Goal: Task Accomplishment & Management: Manage account settings

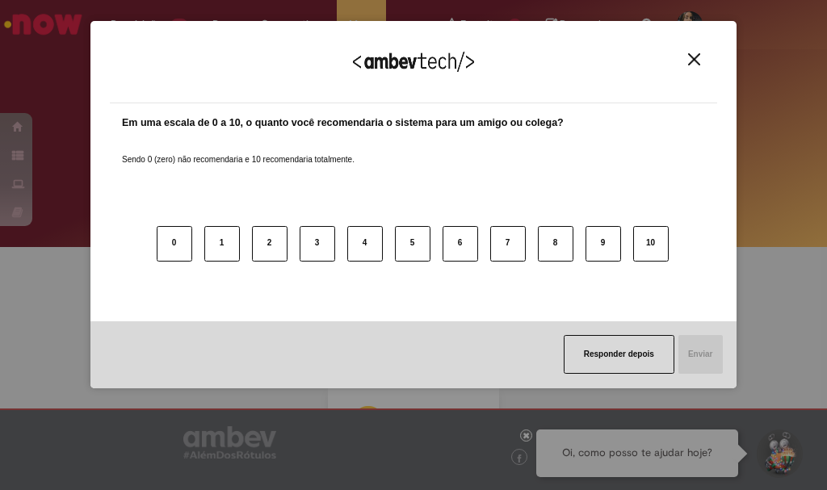
click at [687, 67] on div "Agradecemos seu feedback!" at bounding box center [414, 71] width 608 height 63
click at [688, 65] on img "Close" at bounding box center [694, 59] width 12 height 12
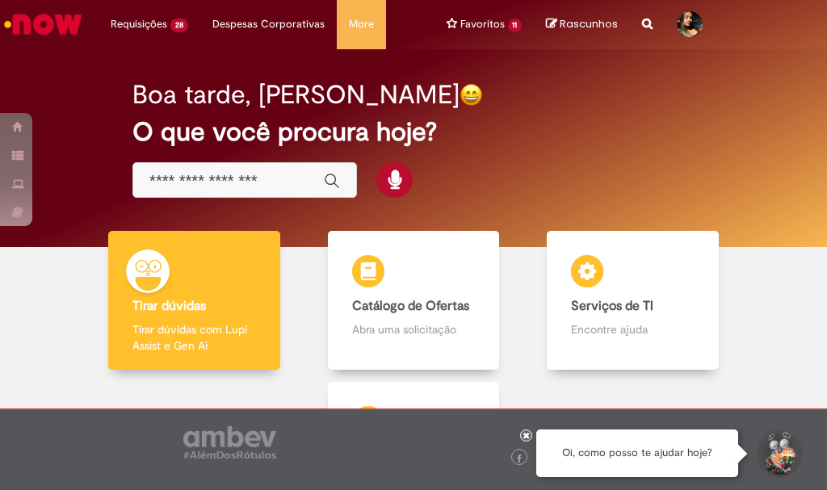
drag, startPoint x: 556, startPoint y: 1, endPoint x: 694, endPoint y: 183, distance: 228.3
click at [694, 183] on div "Boa tarde, [PERSON_NAME] O que você procura hoje?" at bounding box center [413, 148] width 803 height 198
click at [526, 437] on icon at bounding box center [527, 435] width 6 height 8
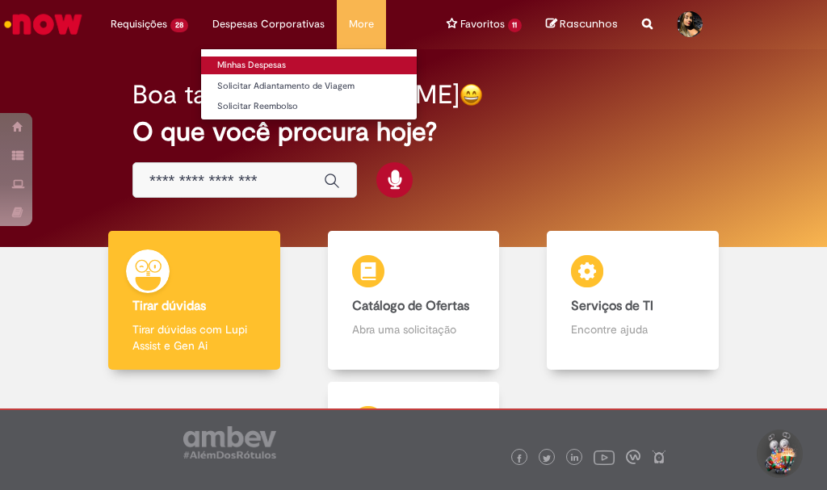
click at [255, 62] on link "Minhas Despesas" at bounding box center [309, 66] width 216 height 18
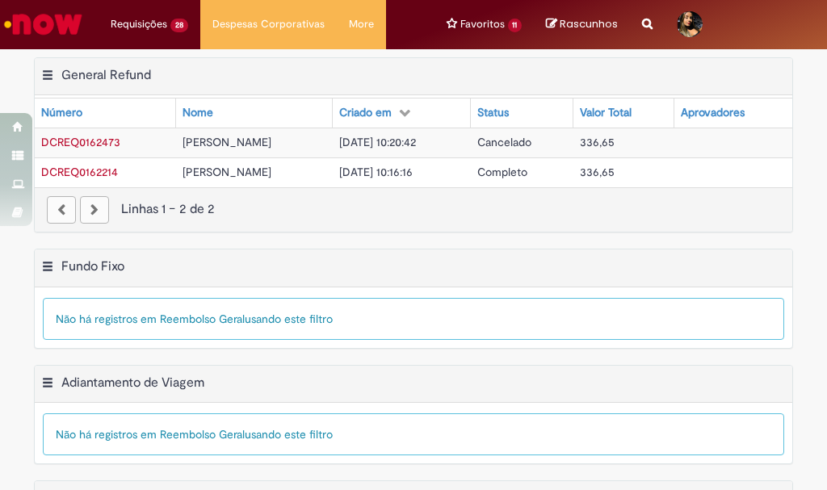
click at [307, 168] on td "[PERSON_NAME]" at bounding box center [254, 173] width 157 height 30
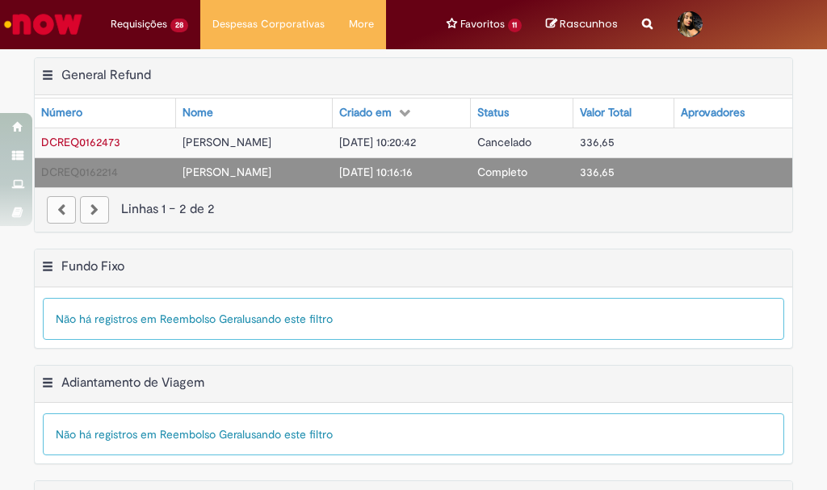
click at [307, 168] on td "[PERSON_NAME]" at bounding box center [254, 173] width 157 height 30
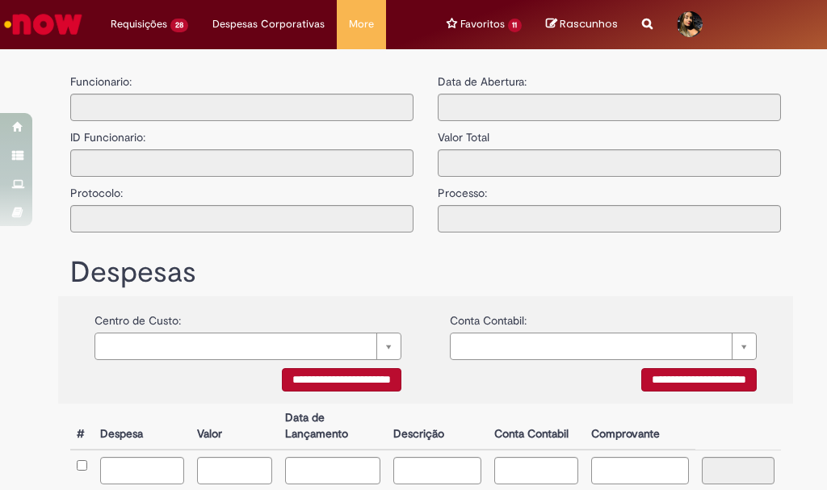
type input "**********"
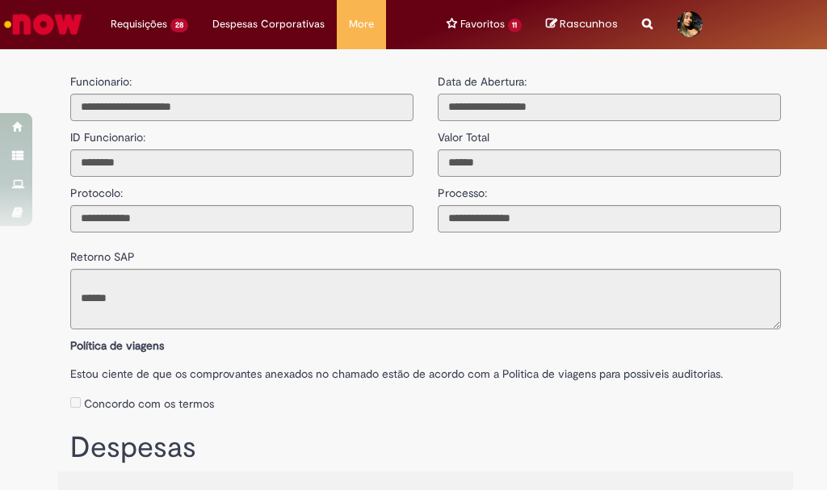
drag, startPoint x: 441, startPoint y: 112, endPoint x: 625, endPoint y: 113, distance: 184.2
click at [625, 113] on input "text" at bounding box center [609, 107] width 343 height 27
click at [565, 116] on input "text" at bounding box center [609, 107] width 343 height 27
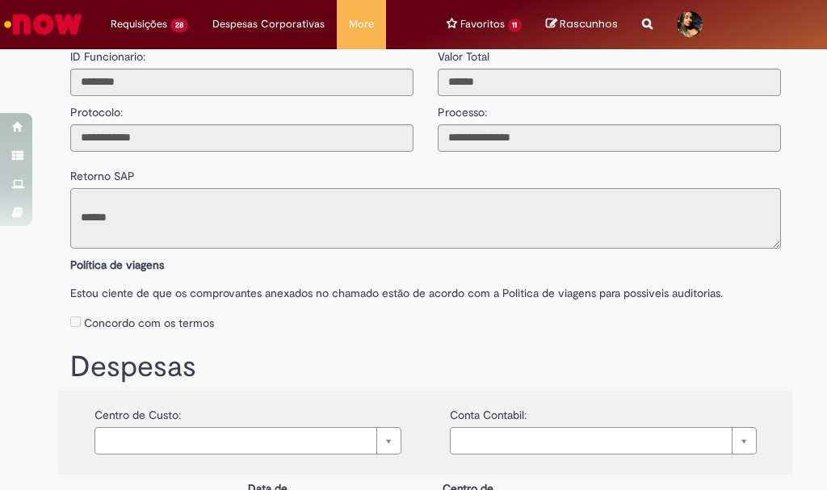
click at [421, 195] on textarea "**********" at bounding box center [425, 218] width 711 height 61
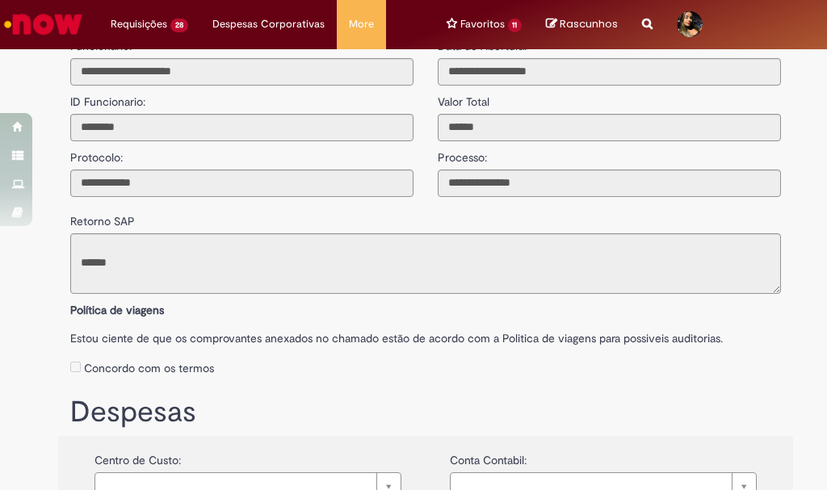
scroll to position [0, 0]
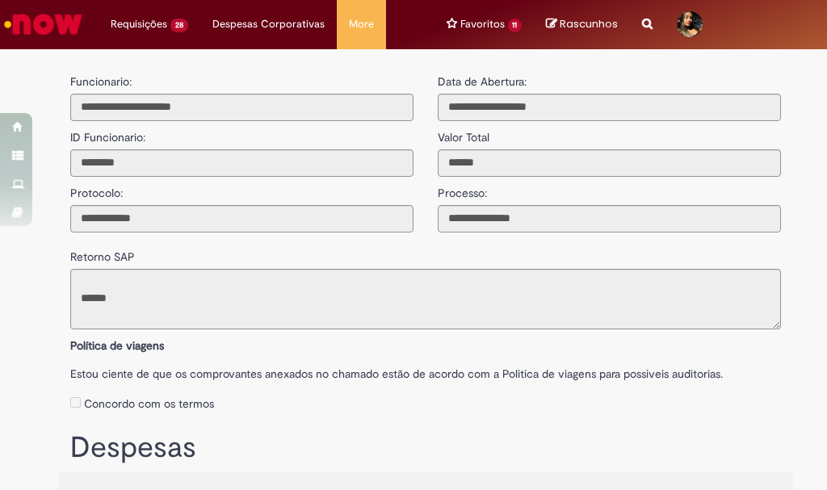
click at [413, 227] on div "Funcionario: ID Funcionario: Protocolo: Aprovadores:" at bounding box center [242, 148] width 368 height 167
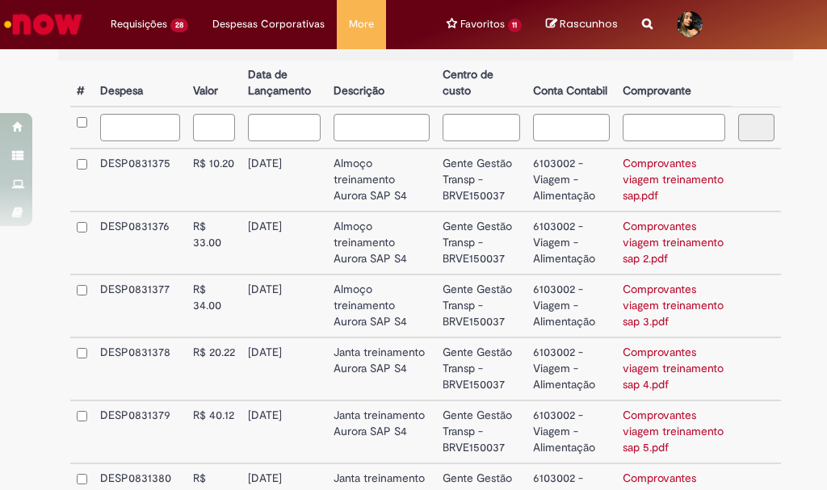
scroll to position [513, 0]
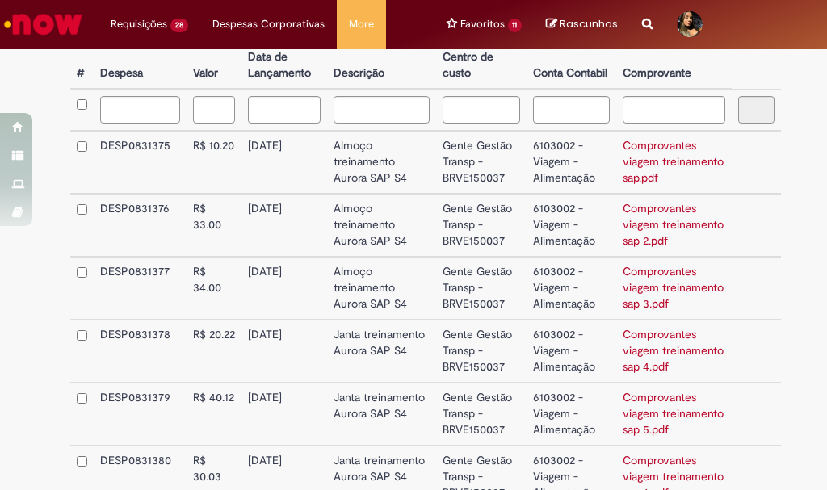
click at [634, 152] on link "Comprovantes viagem treinamento sap.pdf" at bounding box center [673, 161] width 101 height 47
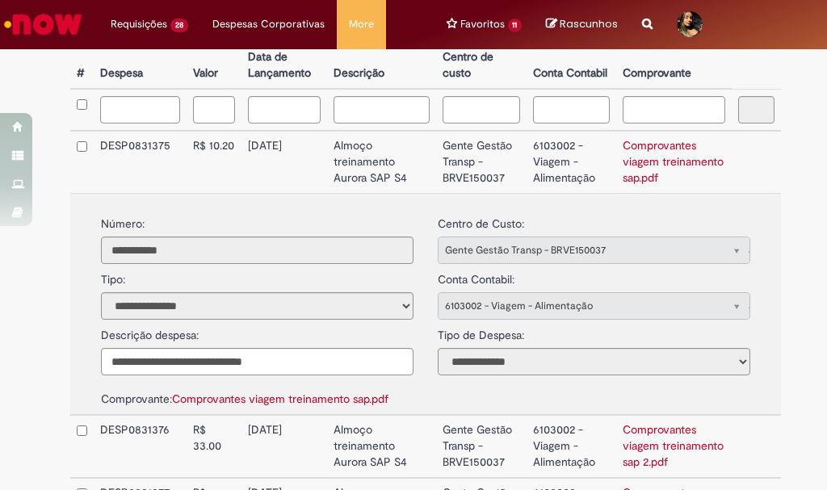
click at [634, 152] on link "Comprovantes viagem treinamento sap.pdf" at bounding box center [673, 161] width 101 height 47
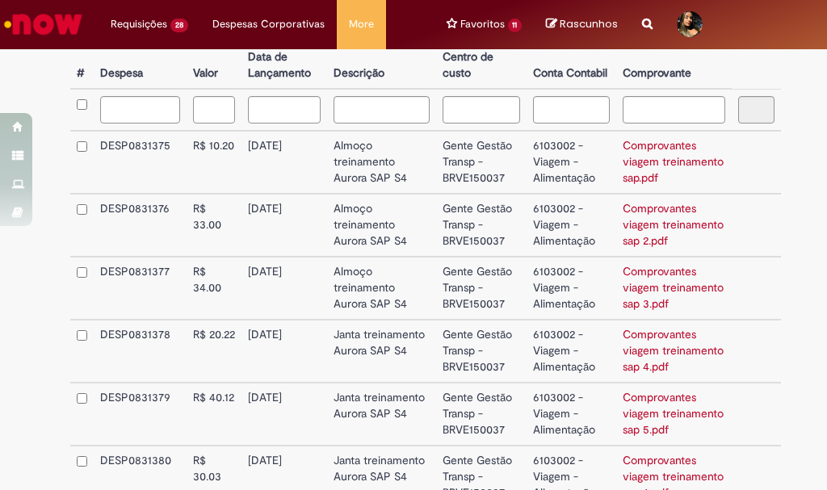
click at [654, 205] on link "Comprovantes viagem treinamento sap 2.pdf" at bounding box center [673, 224] width 101 height 47
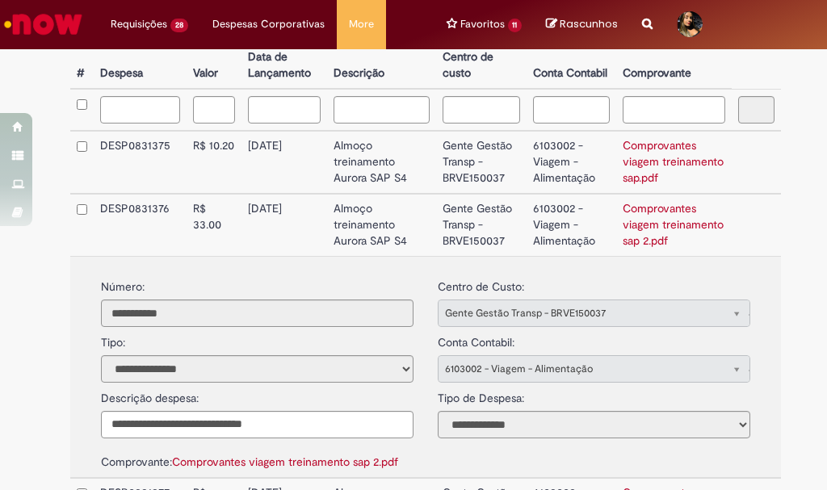
click at [654, 205] on link "Comprovantes viagem treinamento sap 2.pdf" at bounding box center [673, 224] width 101 height 47
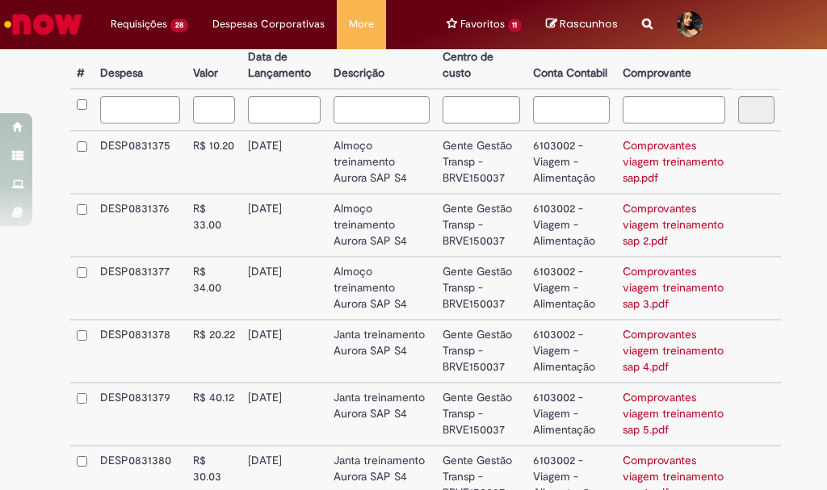
click at [631, 272] on link "Comprovantes viagem treinamento sap 3.pdf" at bounding box center [673, 287] width 101 height 47
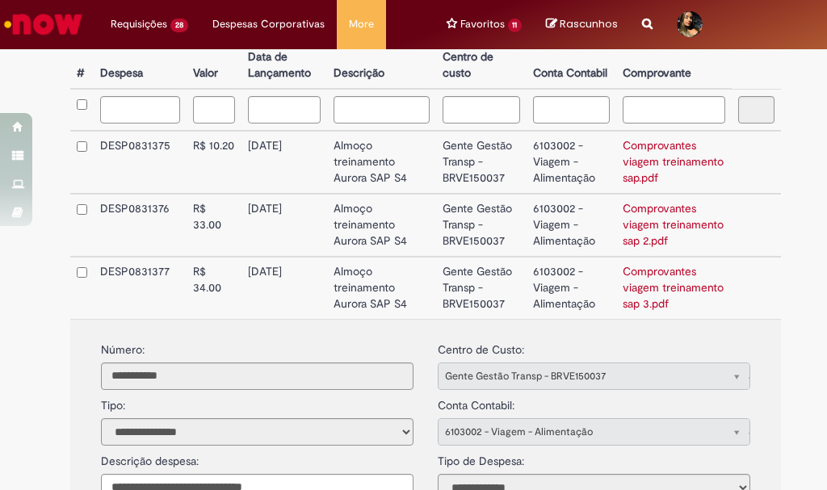
click at [631, 272] on link "Comprovantes viagem treinamento sap 3.pdf" at bounding box center [673, 287] width 101 height 47
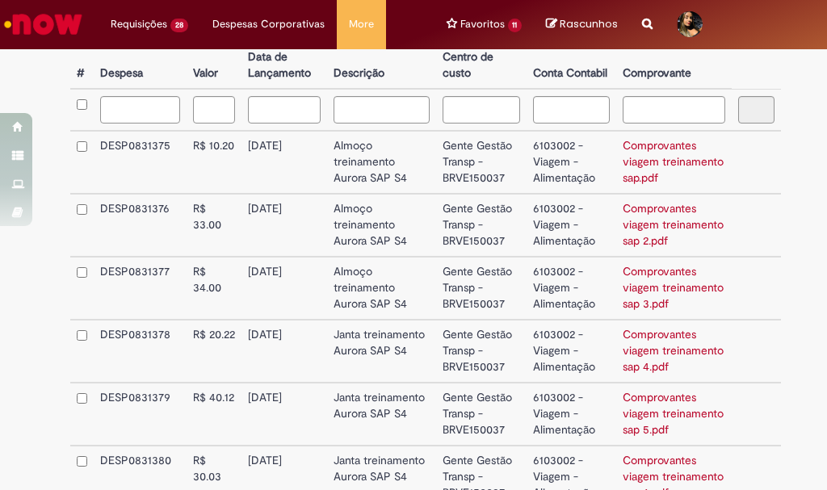
click at [637, 334] on link "Comprovantes viagem treinamento sap 4.pdf" at bounding box center [673, 350] width 101 height 47
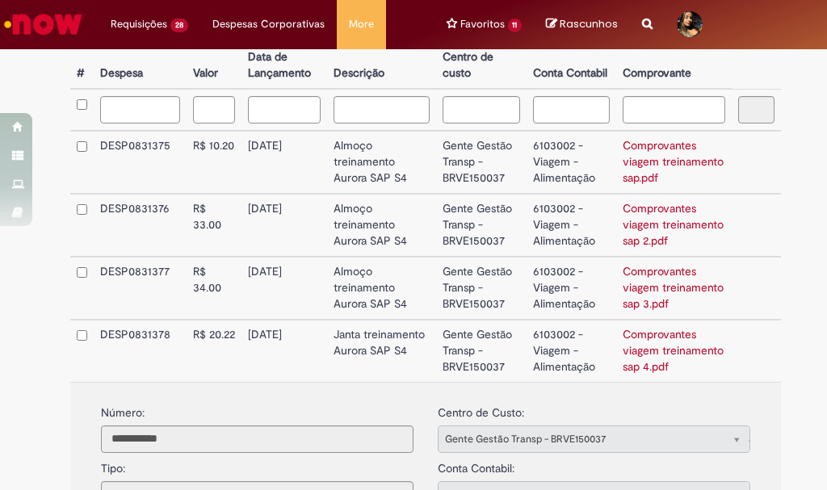
click at [637, 334] on link "Comprovantes viagem treinamento sap 4.pdf" at bounding box center [673, 350] width 101 height 47
